Goal: Task Accomplishment & Management: Manage account settings

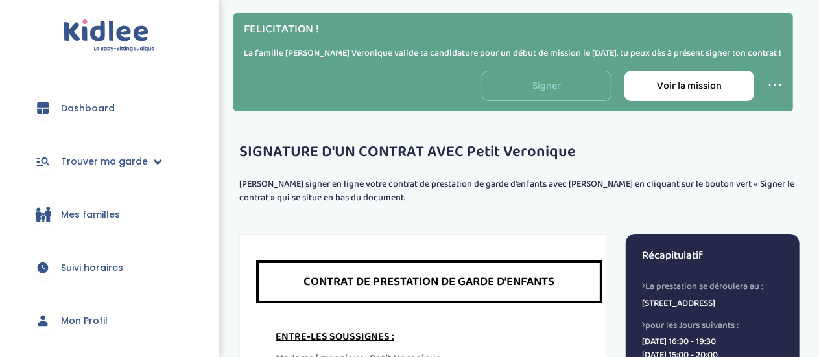
click at [550, 92] on link "Signer" at bounding box center [547, 86] width 130 height 30
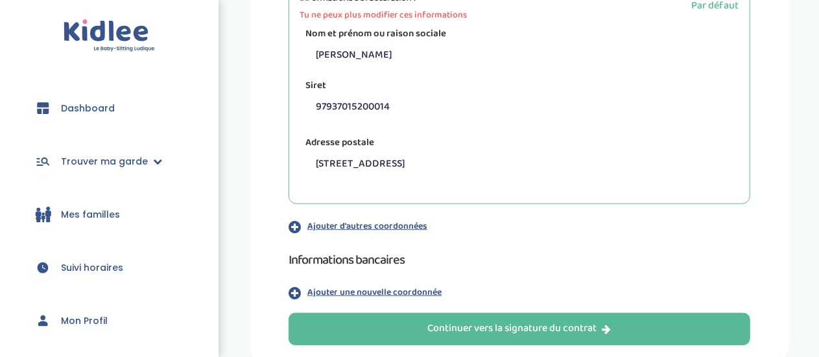
scroll to position [410, 0]
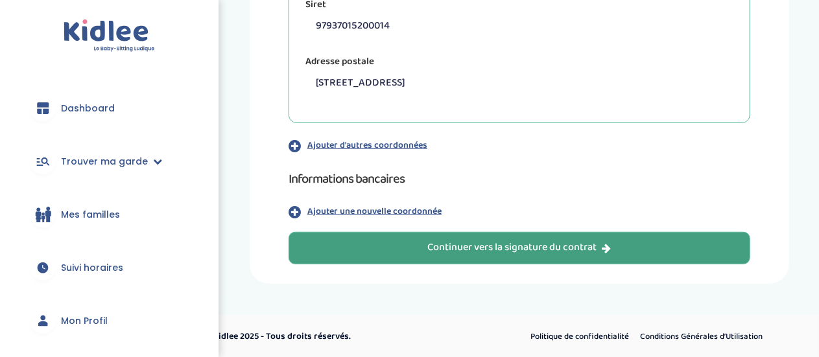
click at [552, 246] on div "Continuer vers la signature du contrat" at bounding box center [518, 247] width 183 height 15
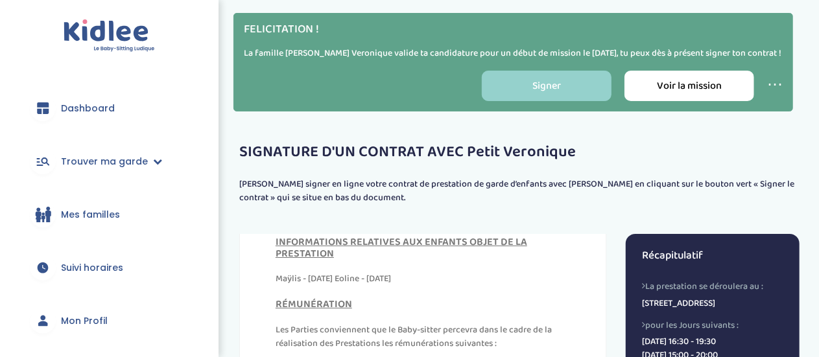
scroll to position [491, 0]
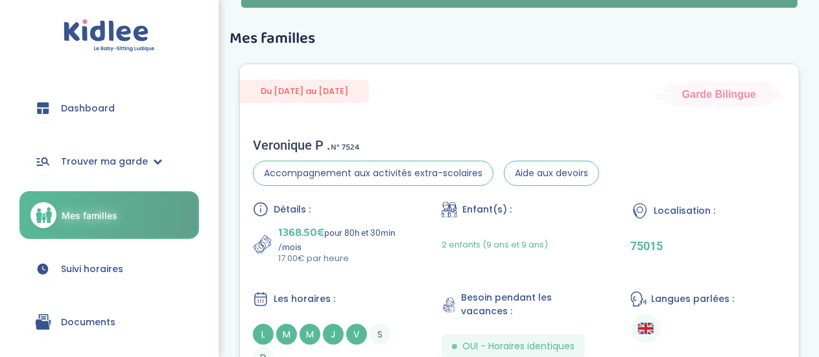
scroll to position [41, 0]
click at [115, 325] on link "Documents" at bounding box center [109, 322] width 180 height 47
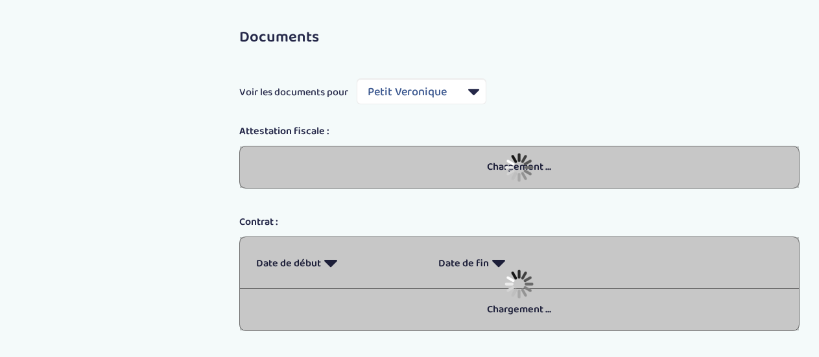
select select "7274"
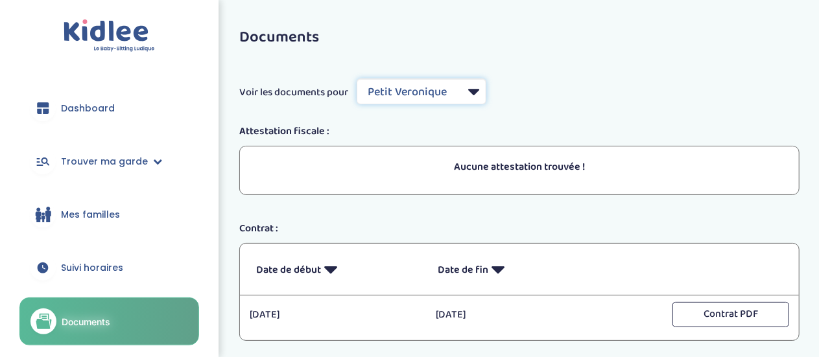
click at [421, 81] on select "Filtrer par Famille Petit Veronique" at bounding box center [421, 91] width 130 height 26
click at [92, 106] on span "Dashboard" at bounding box center [88, 109] width 54 height 14
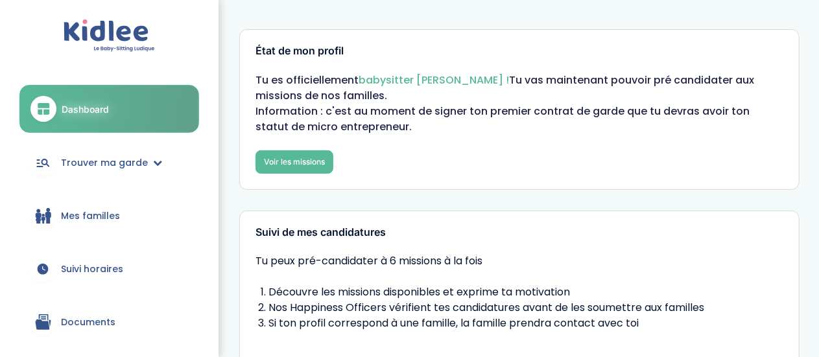
click at [119, 34] on img at bounding box center [109, 35] width 91 height 33
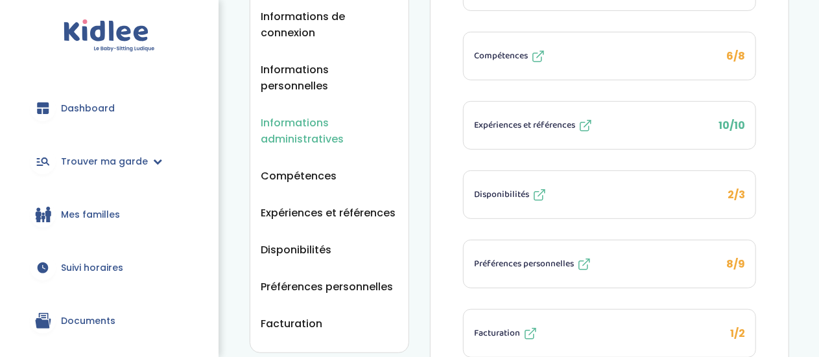
scroll to position [239, 0]
click at [318, 315] on span "Facturation" at bounding box center [292, 323] width 62 height 16
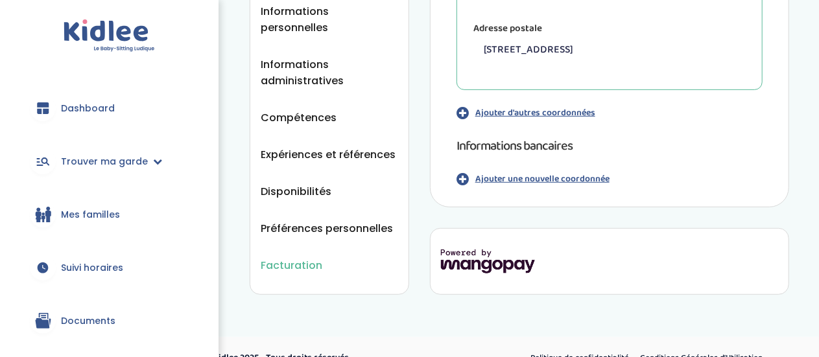
scroll to position [283, 0]
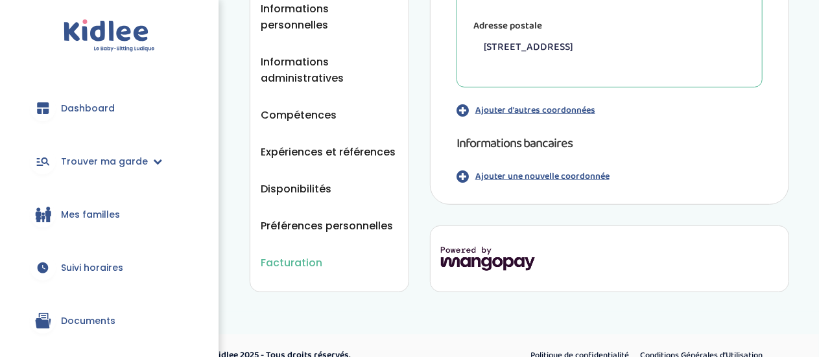
click at [504, 177] on p "Ajouter une nouvelle coordonnée" at bounding box center [542, 177] width 134 height 14
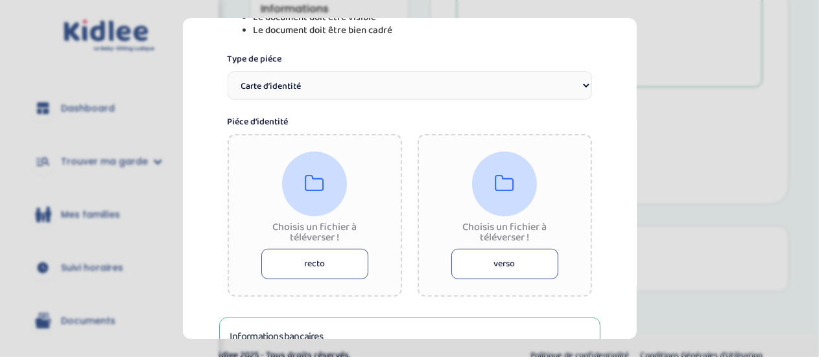
scroll to position [237, 0]
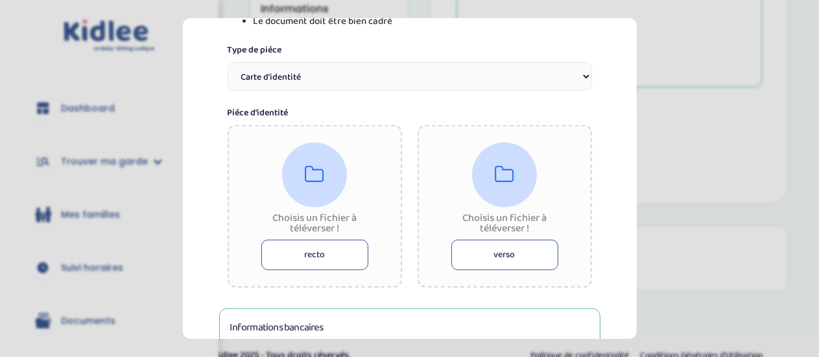
click at [310, 257] on button "recto" at bounding box center [314, 255] width 107 height 30
click at [311, 256] on button "recto" at bounding box center [314, 255] width 107 height 30
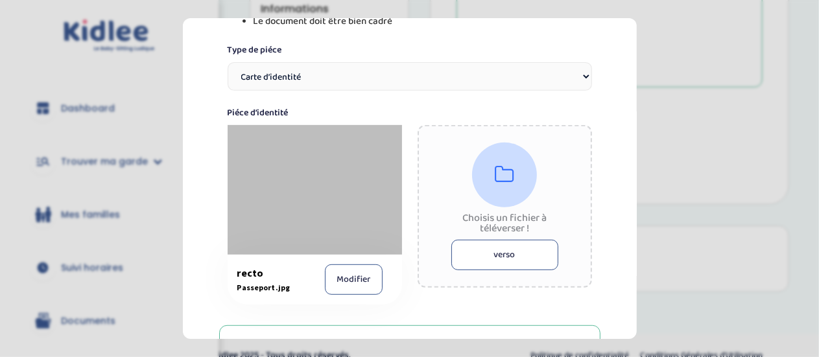
click at [509, 253] on button "verso" at bounding box center [504, 255] width 107 height 30
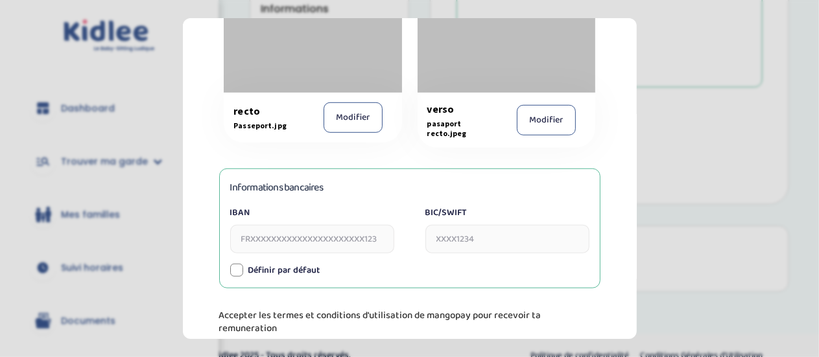
scroll to position [438, 0]
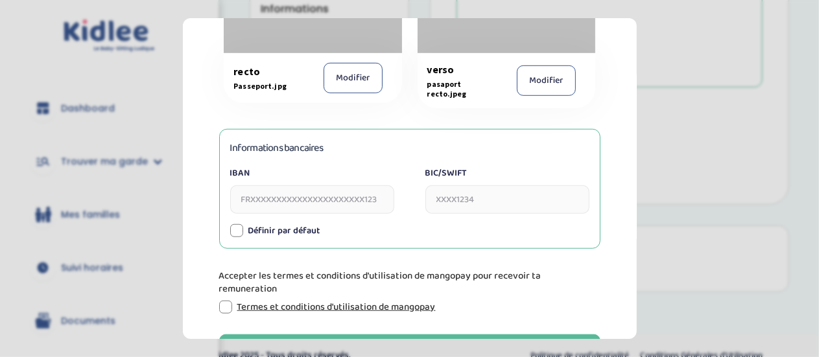
click at [351, 200] on input "IBAN" at bounding box center [312, 199] width 164 height 29
click at [320, 204] on input "IBAN" at bounding box center [312, 199] width 164 height 29
type input "F"
type input "FR7630003030800005016152191"
click at [452, 202] on input "BIC/SWIFT" at bounding box center [507, 199] width 164 height 29
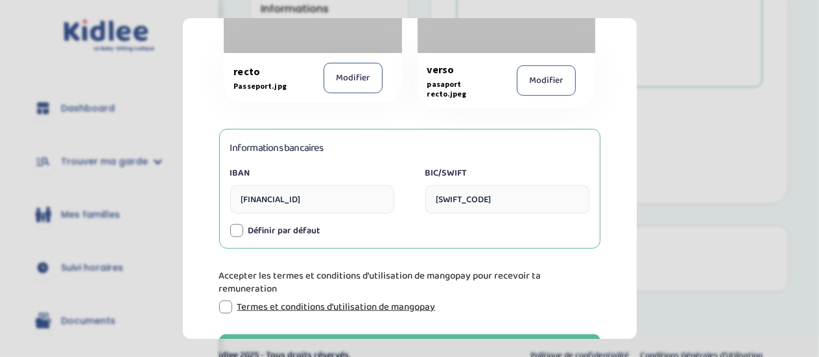
type input "SOGEFRPP"
click at [384, 219] on div "Informations bancaires IBAN FR7630003030800005016152191 BIC/SWIFT SOGEFRPP Numé…" at bounding box center [409, 189] width 381 height 120
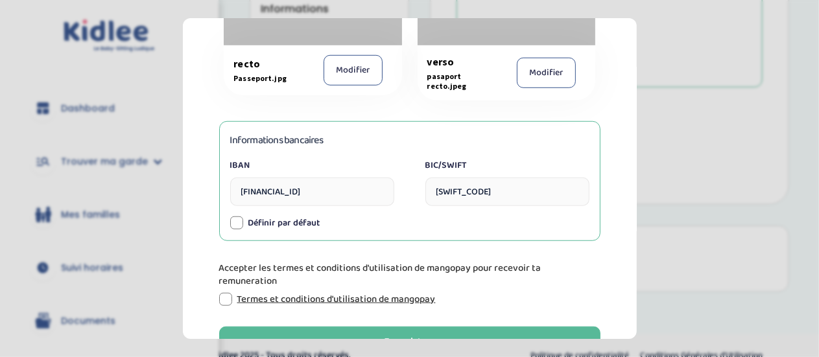
scroll to position [531, 0]
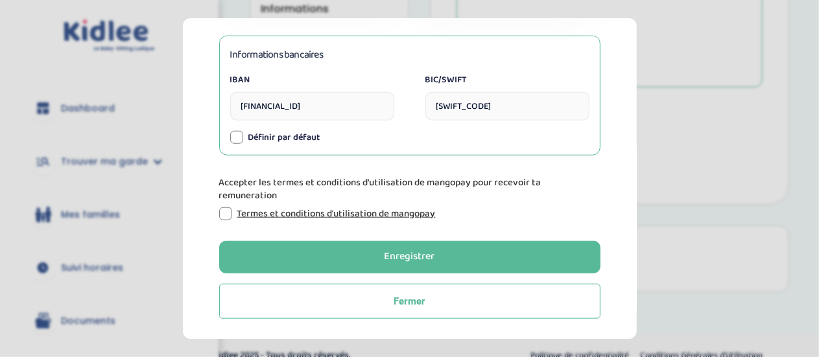
click at [232, 217] on div "Termes et conditions d'utilisation de mangopay" at bounding box center [409, 213] width 381 height 13
click at [228, 217] on div at bounding box center [225, 213] width 13 height 13
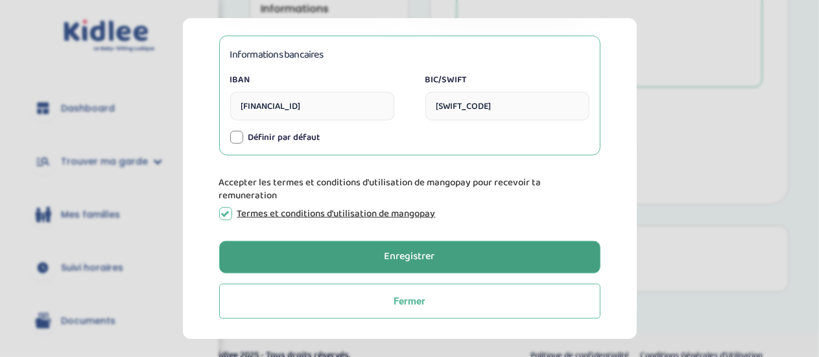
click at [286, 257] on button "Enregistrer" at bounding box center [409, 257] width 381 height 32
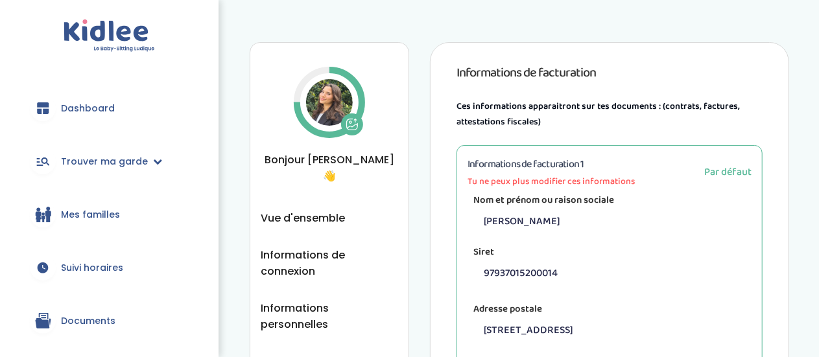
click at [93, 268] on span "Suivi horaires" at bounding box center [92, 268] width 62 height 14
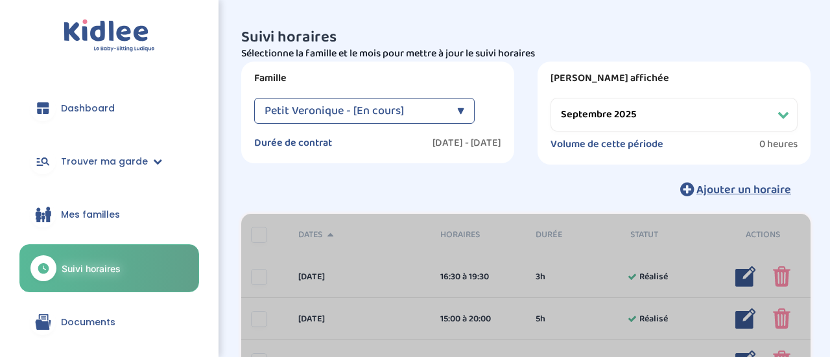
select select "septembre 2025"
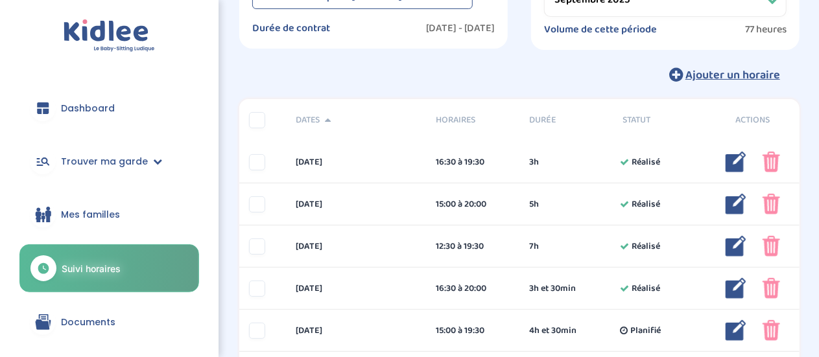
scroll to position [117, 0]
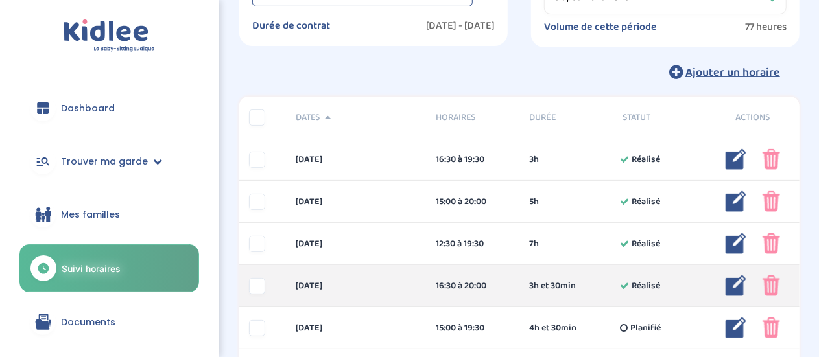
click at [767, 285] on img at bounding box center [771, 285] width 18 height 21
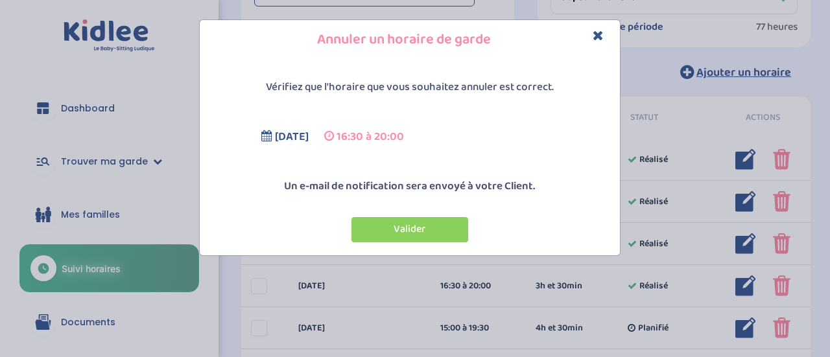
click at [595, 32] on icon "Close" at bounding box center [597, 36] width 11 height 14
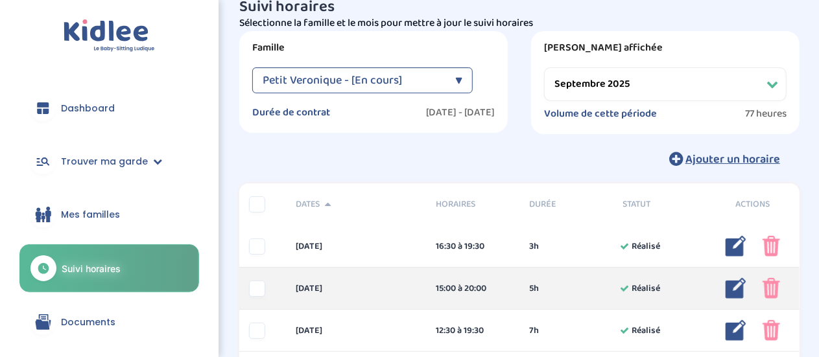
scroll to position [31, 0]
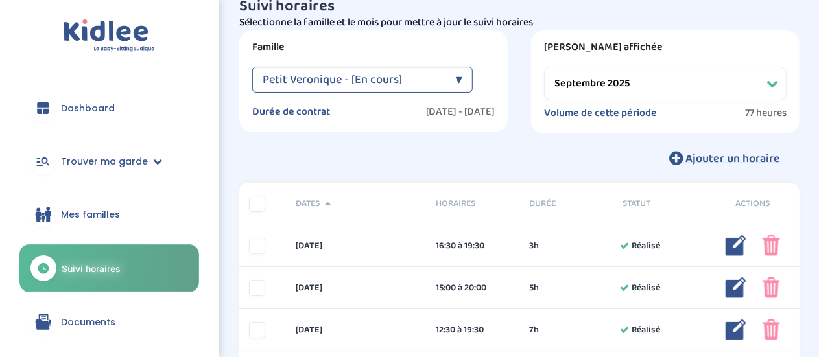
click at [114, 108] on link "Dashboard" at bounding box center [109, 108] width 180 height 47
